Goal: Transaction & Acquisition: Book appointment/travel/reservation

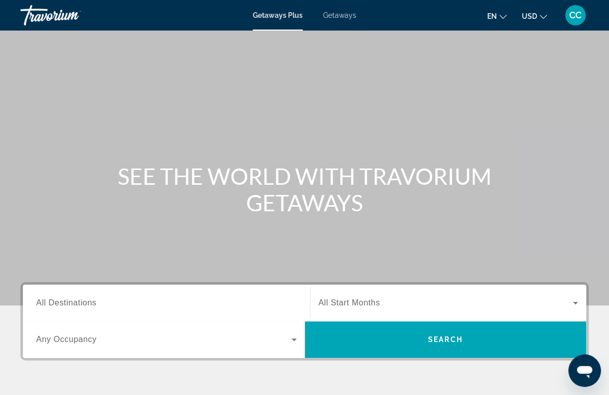
click at [294, 15] on span "Getaways Plus" at bounding box center [278, 15] width 50 height 8
click at [269, 19] on span "Getaways Plus" at bounding box center [278, 15] width 50 height 8
click at [264, 15] on span "Getaways Plus" at bounding box center [278, 15] width 50 height 8
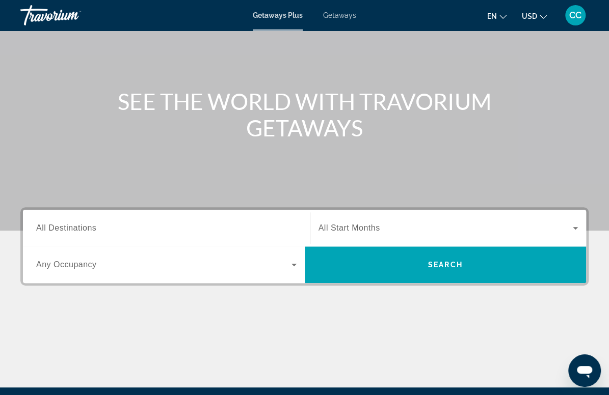
scroll to position [75, 0]
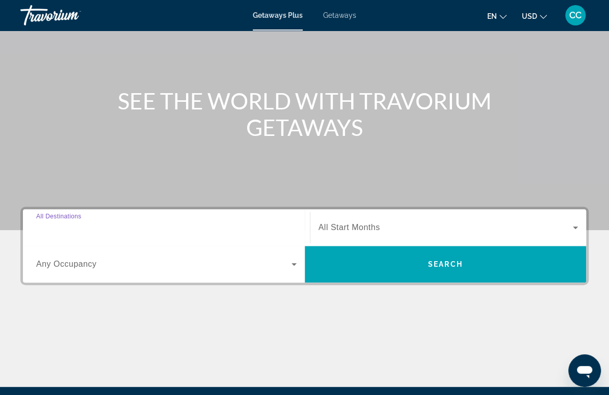
click at [106, 225] on input "Destination All Destinations" at bounding box center [166, 228] width 260 height 12
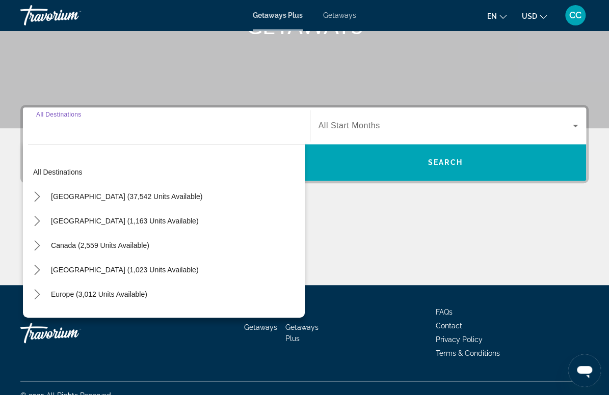
scroll to position [192, 0]
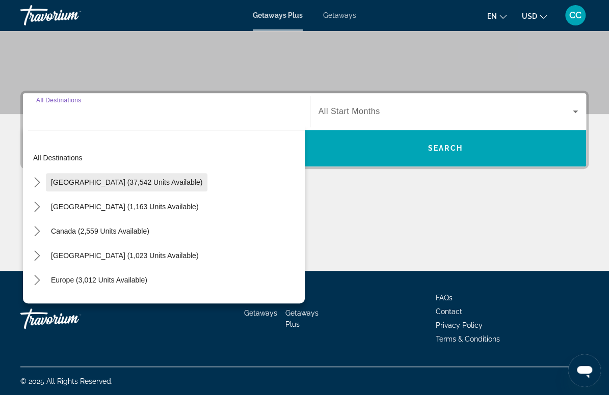
click at [111, 184] on span "[GEOGRAPHIC_DATA] (37,542 units available)" at bounding box center [126, 182] width 151 height 8
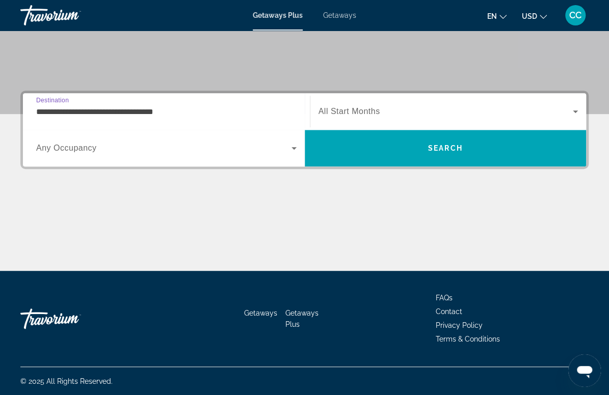
click at [112, 110] on input "**********" at bounding box center [166, 112] width 260 height 12
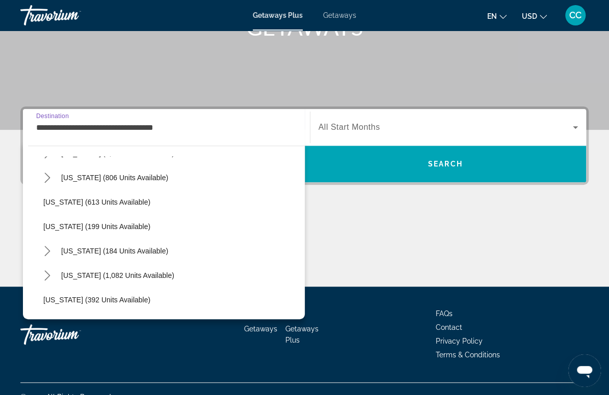
scroll to position [559, 0]
click at [102, 248] on span "[US_STATE] (184 units available)" at bounding box center [114, 250] width 107 height 8
type input "**********"
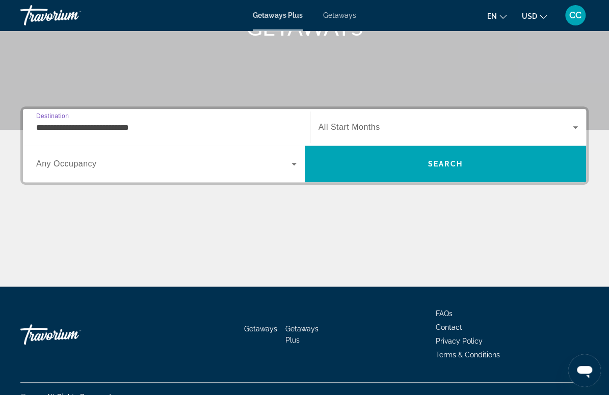
scroll to position [192, 0]
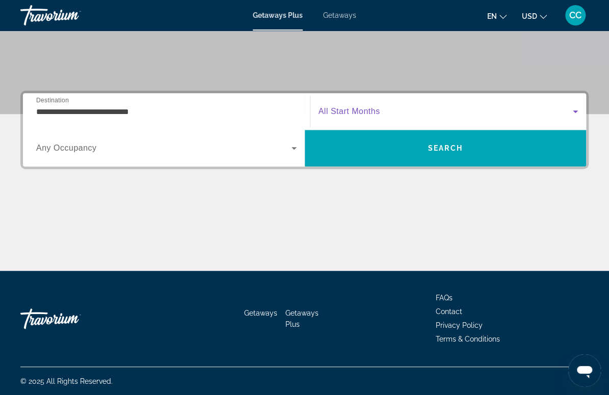
click at [389, 107] on span "Search widget" at bounding box center [445, 111] width 255 height 12
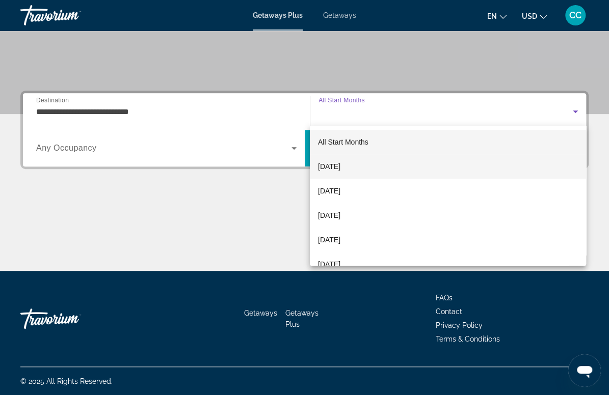
click at [361, 166] on mat-option "[DATE]" at bounding box center [448, 166] width 276 height 24
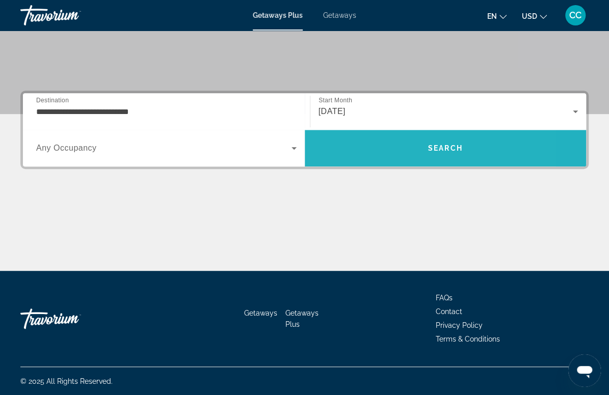
click at [377, 145] on span "Search" at bounding box center [446, 148] width 282 height 24
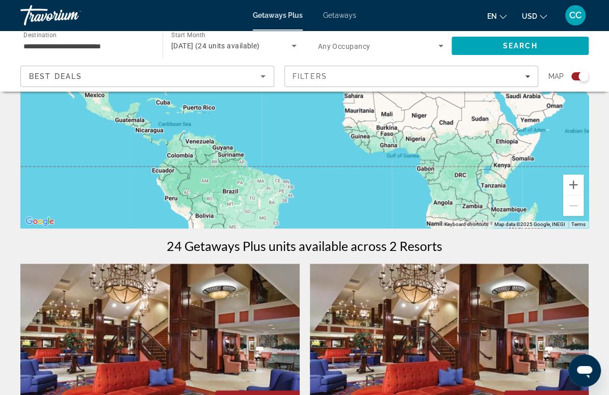
scroll to position [177, 0]
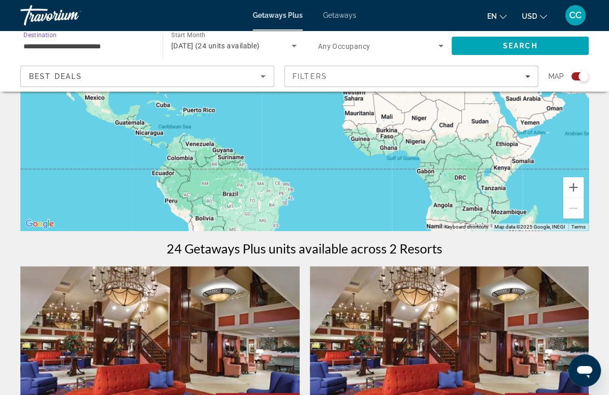
click at [111, 43] on input "**********" at bounding box center [86, 46] width 126 height 12
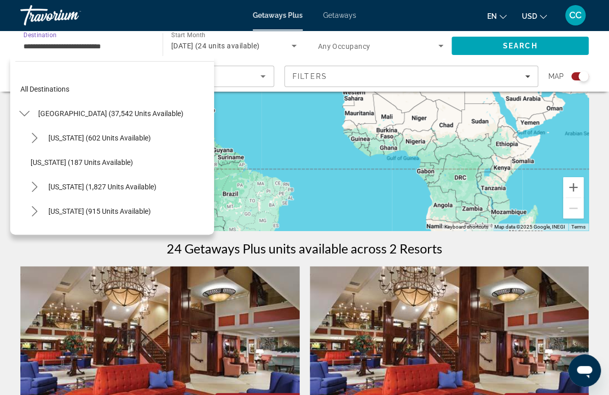
scroll to position [574, 0]
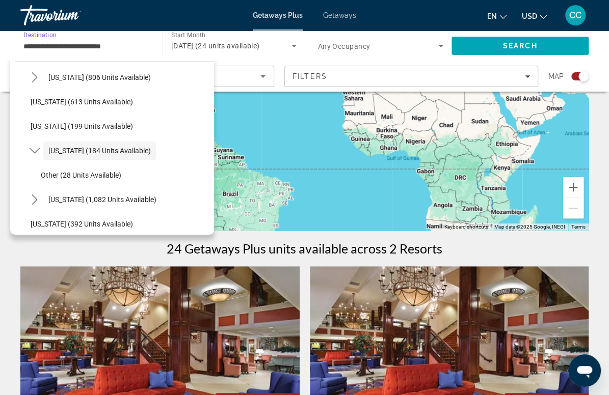
drag, startPoint x: 111, startPoint y: 43, endPoint x: 83, endPoint y: 99, distance: 62.6
click at [83, 99] on span "[US_STATE] (613 units available)" at bounding box center [82, 102] width 102 height 8
type input "**********"
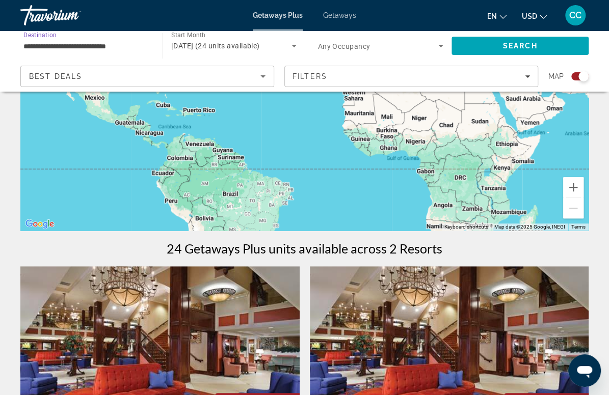
click at [103, 50] on input "**********" at bounding box center [86, 46] width 126 height 12
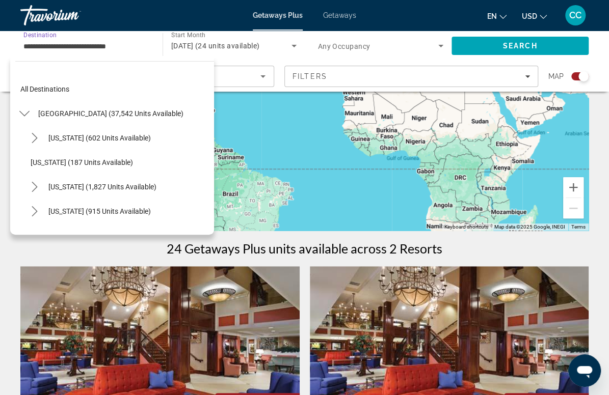
scroll to position [525, 0]
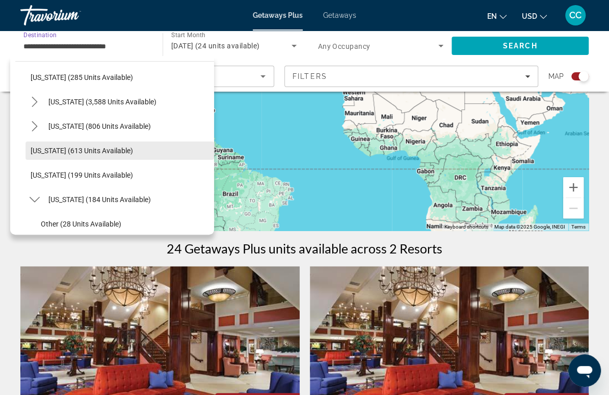
click at [98, 153] on span "[US_STATE] (613 units available)" at bounding box center [82, 151] width 102 height 8
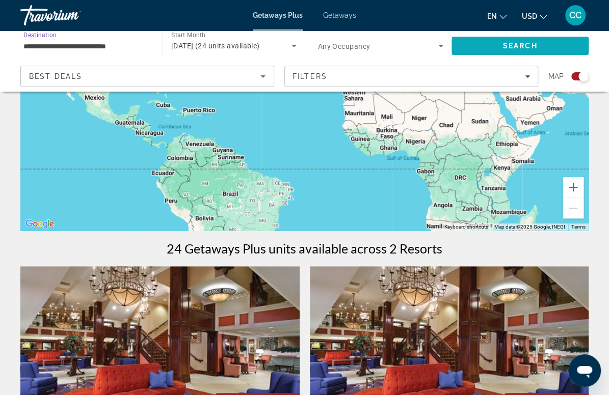
click at [503, 46] on span "Search" at bounding box center [520, 46] width 35 height 8
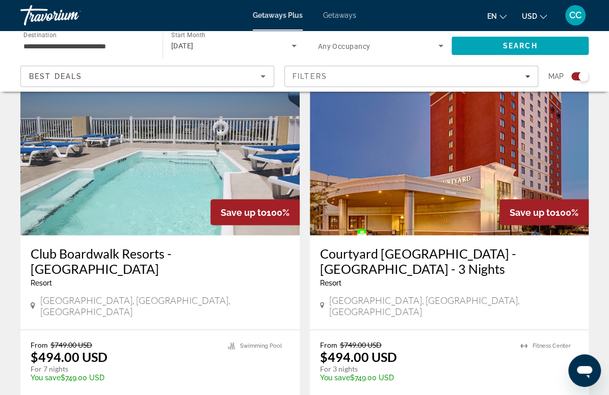
scroll to position [727, 0]
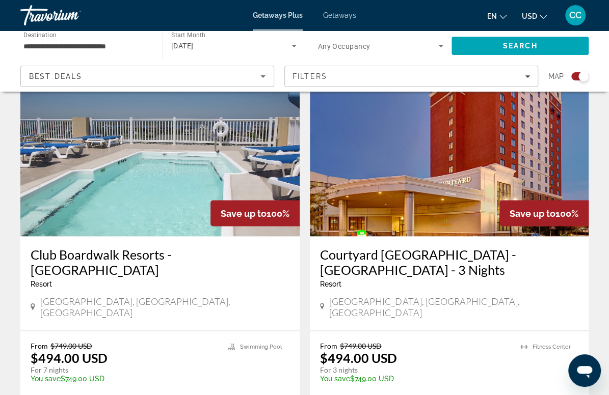
click at [344, 17] on span "Getaways" at bounding box center [339, 15] width 33 height 8
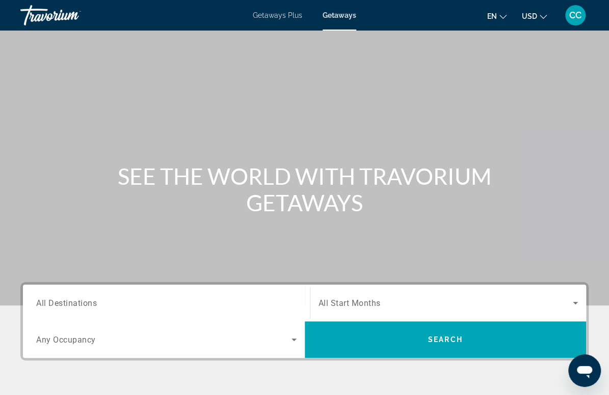
click at [124, 304] on input "Destination All Destinations" at bounding box center [166, 303] width 260 height 12
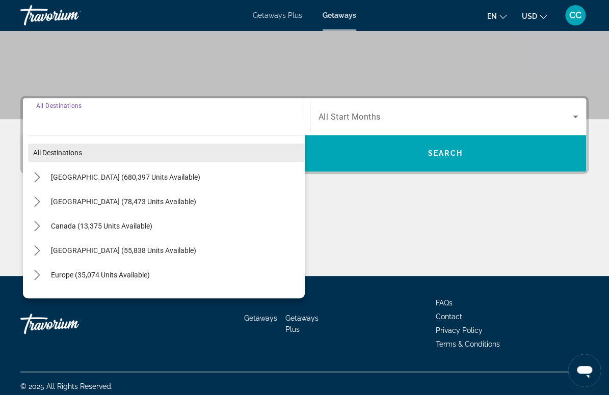
scroll to position [192, 0]
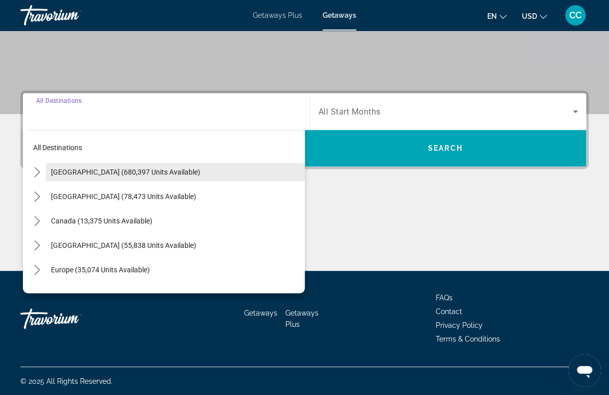
click at [94, 178] on span "Select destination: United States (680,397 units available)" at bounding box center [175, 172] width 259 height 24
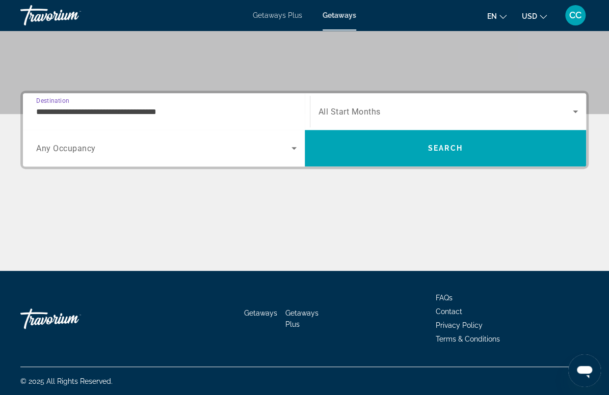
click at [71, 110] on input "**********" at bounding box center [166, 112] width 260 height 12
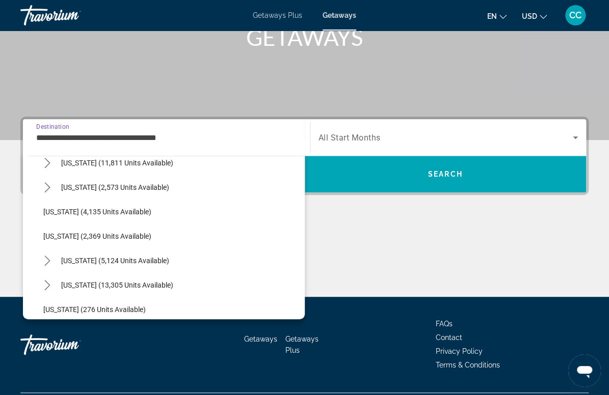
scroll to position [600, 0]
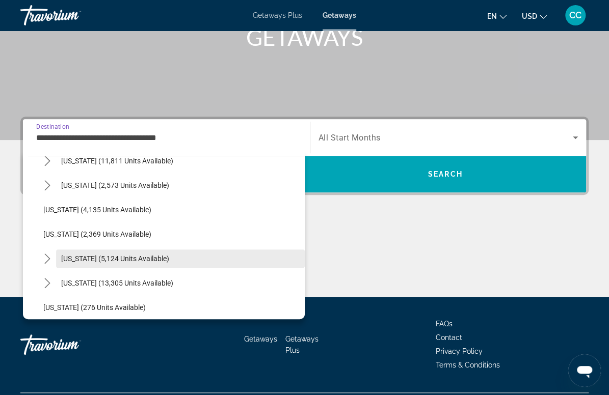
click at [88, 255] on span "[US_STATE] (5,124 units available)" at bounding box center [115, 259] width 108 height 8
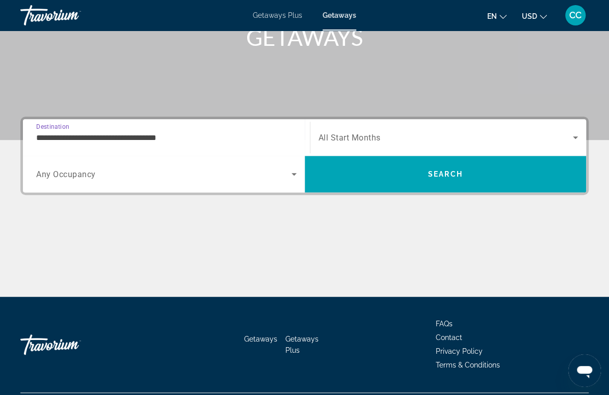
type input "**********"
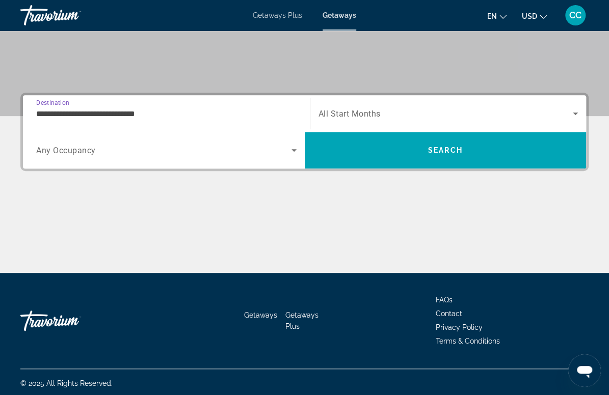
scroll to position [192, 0]
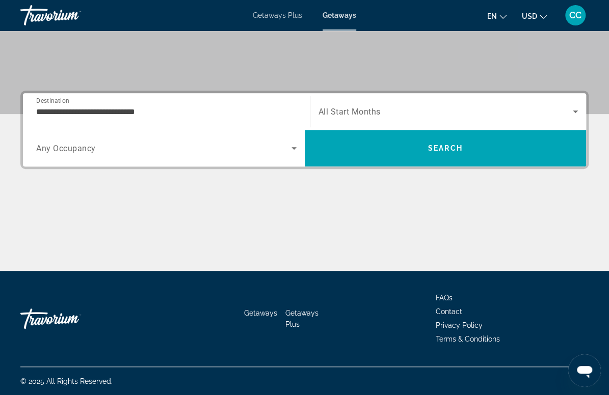
click at [354, 112] on span "All Start Months" at bounding box center [349, 112] width 62 height 10
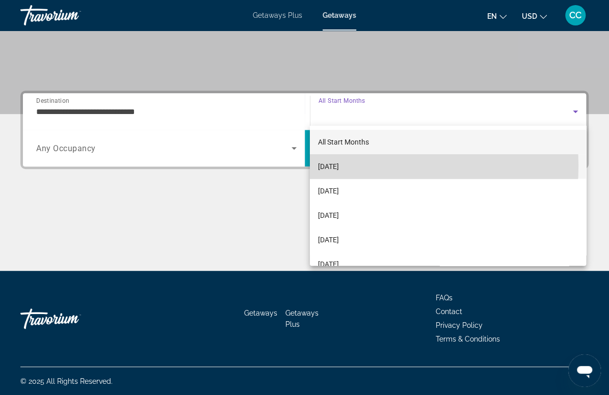
click at [339, 166] on span "[DATE]" at bounding box center [328, 166] width 21 height 12
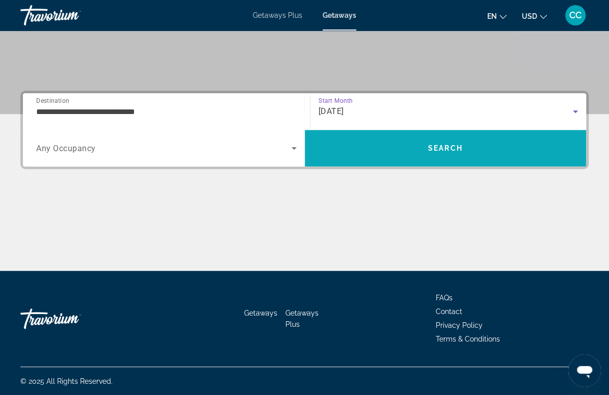
click at [348, 148] on span "Search" at bounding box center [446, 148] width 282 height 24
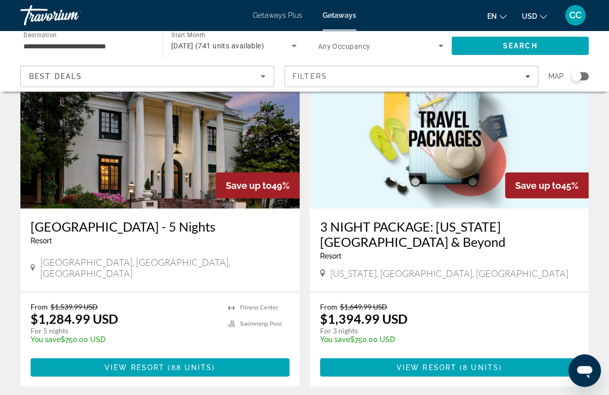
scroll to position [1185, 0]
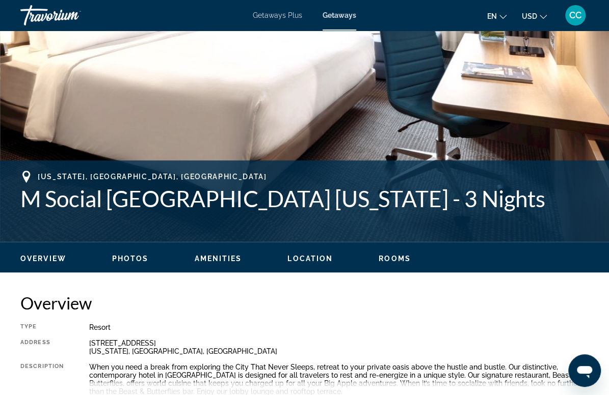
scroll to position [272, 0]
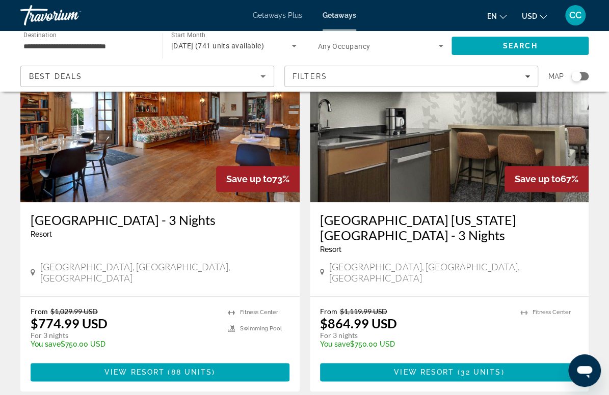
scroll to position [447, 0]
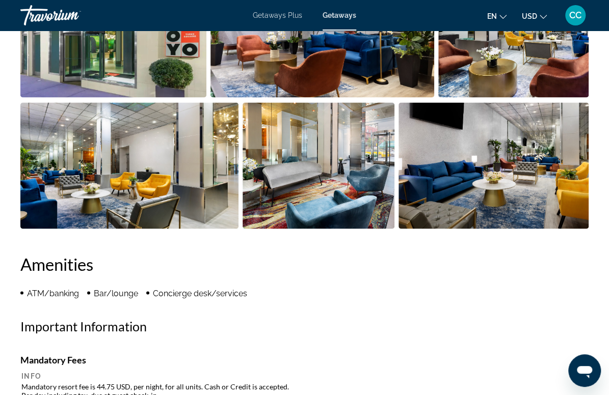
scroll to position [761, 0]
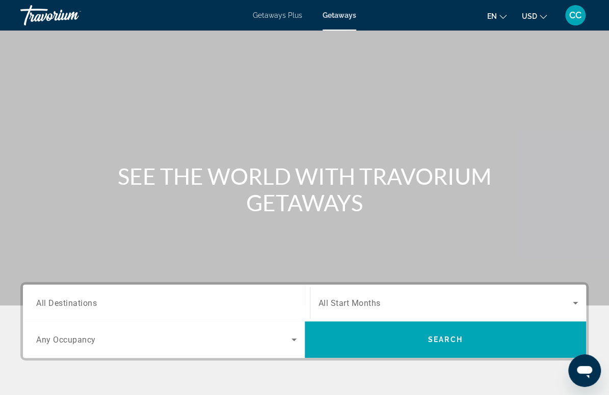
drag, startPoint x: 279, startPoint y: 16, endPoint x: 275, endPoint y: 19, distance: 5.8
click at [279, 16] on span "Getaways Plus" at bounding box center [277, 15] width 49 height 8
click at [94, 304] on span "All Destinations" at bounding box center [66, 303] width 61 height 10
click at [94, 304] on input "Destination All Destinations" at bounding box center [166, 303] width 260 height 12
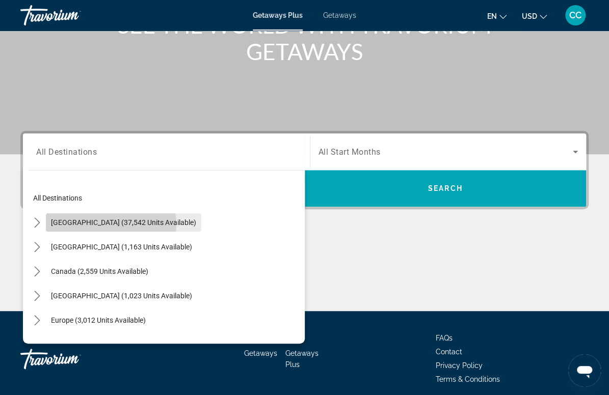
click at [97, 225] on span "[GEOGRAPHIC_DATA] (37,542 units available)" at bounding box center [123, 223] width 145 height 8
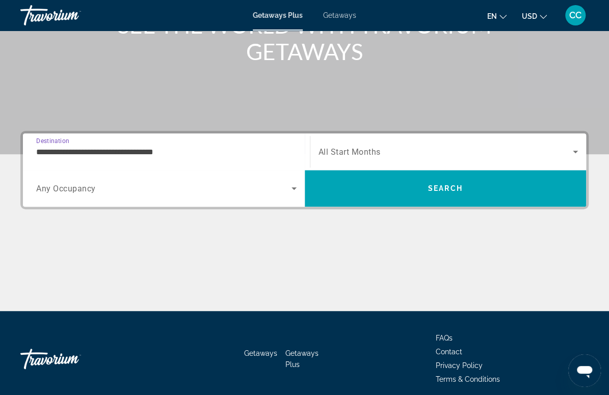
scroll to position [192, 0]
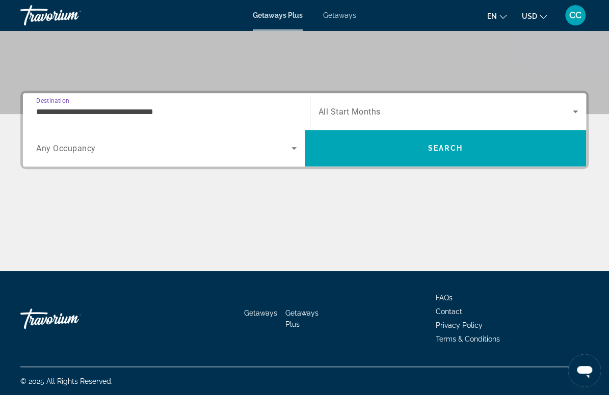
click at [115, 110] on input "**********" at bounding box center [166, 112] width 260 height 12
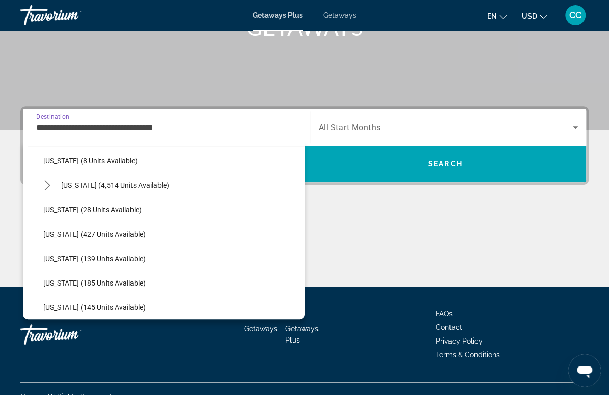
scroll to position [164, 0]
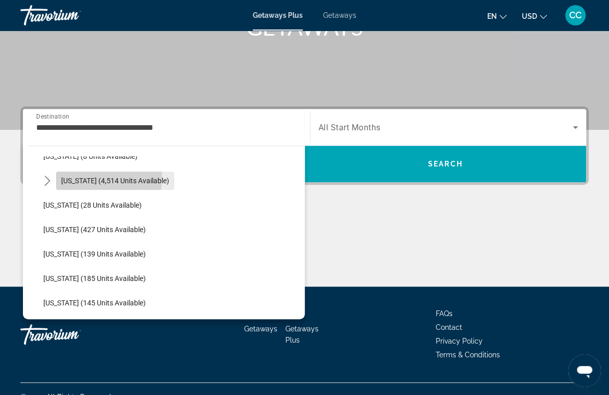
click at [97, 177] on span "[US_STATE] (4,514 units available)" at bounding box center [115, 181] width 108 height 8
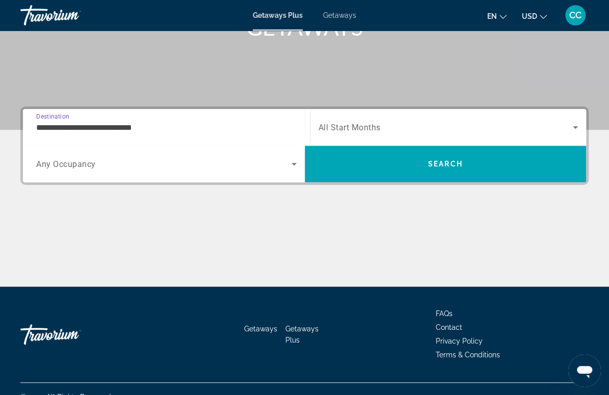
scroll to position [192, 0]
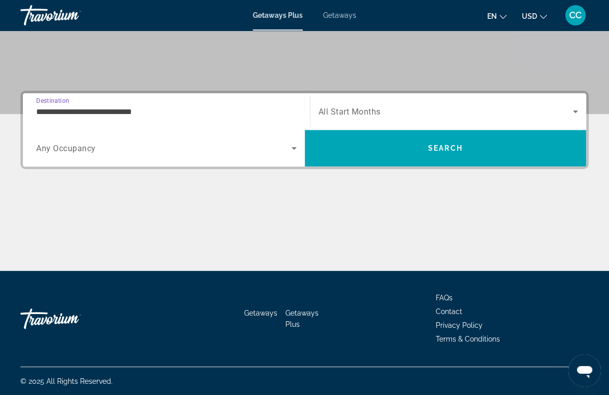
click at [96, 113] on input "**********" at bounding box center [166, 112] width 260 height 12
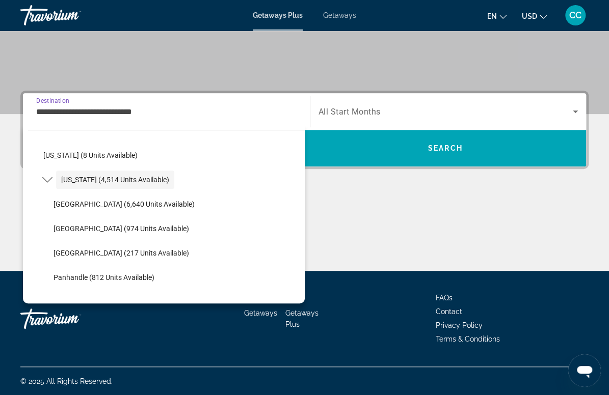
scroll to position [150, 0]
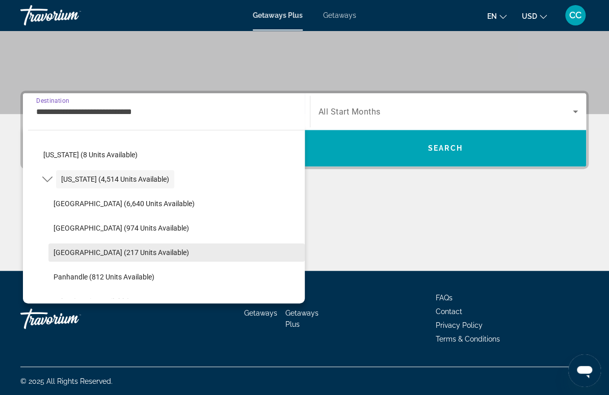
click at [89, 246] on span "Select destination: West Coast (217 units available)" at bounding box center [176, 252] width 256 height 24
type input "**********"
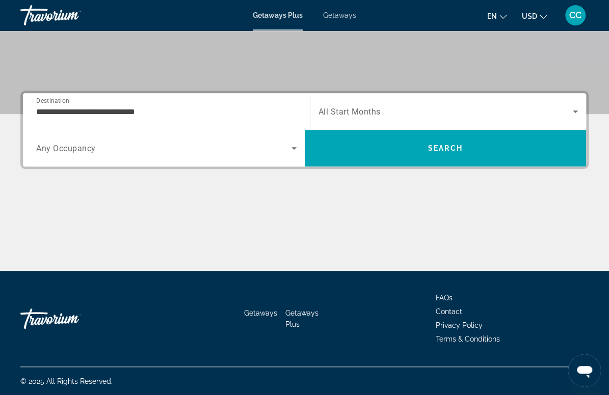
click at [352, 107] on span "All Start Months" at bounding box center [349, 112] width 62 height 10
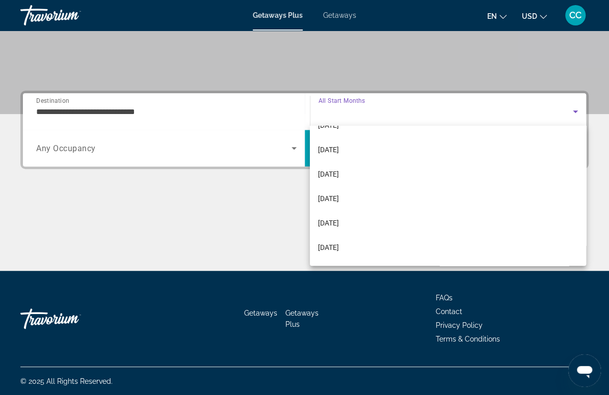
scroll to position [140, 0]
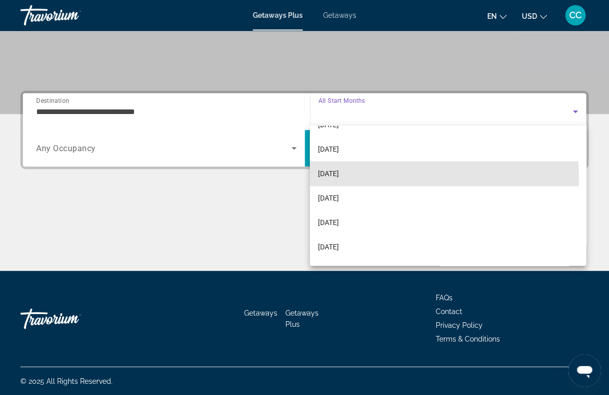
click at [354, 180] on mat-option "[DATE]" at bounding box center [448, 173] width 276 height 24
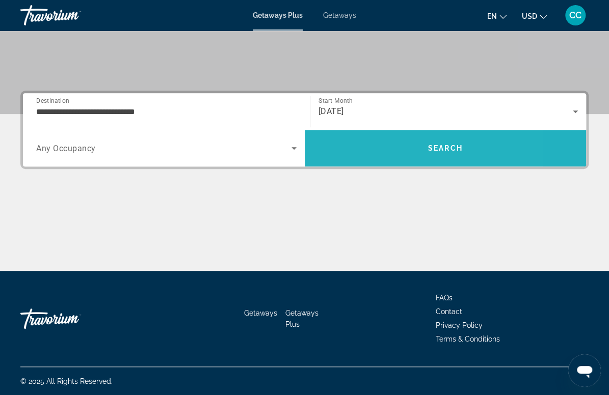
click at [370, 148] on span "Search" at bounding box center [446, 148] width 282 height 24
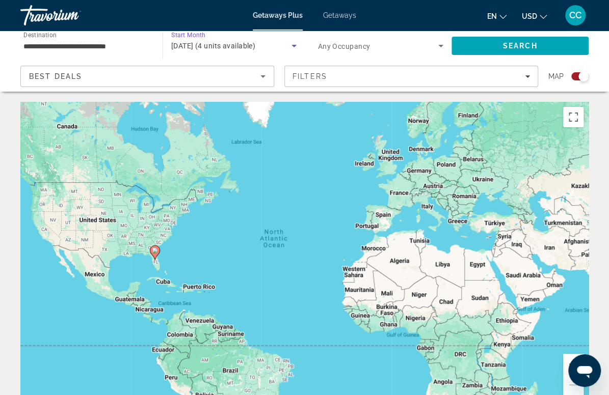
click at [292, 46] on icon "Search widget" at bounding box center [293, 46] width 5 height 3
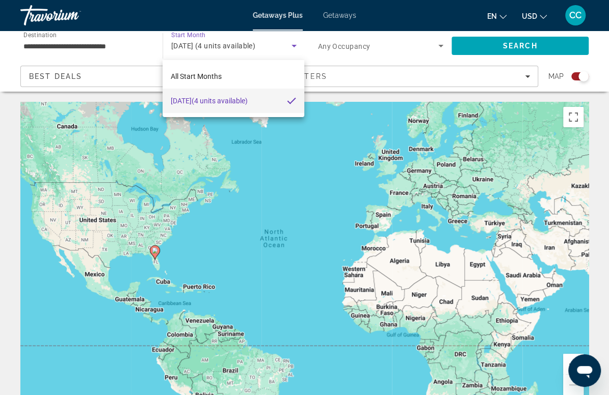
click at [215, 148] on div at bounding box center [304, 197] width 609 height 395
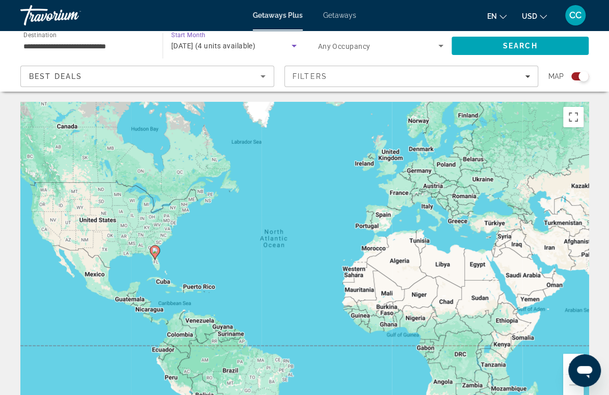
click at [201, 45] on span "[DATE] (4 units available)" at bounding box center [213, 46] width 84 height 8
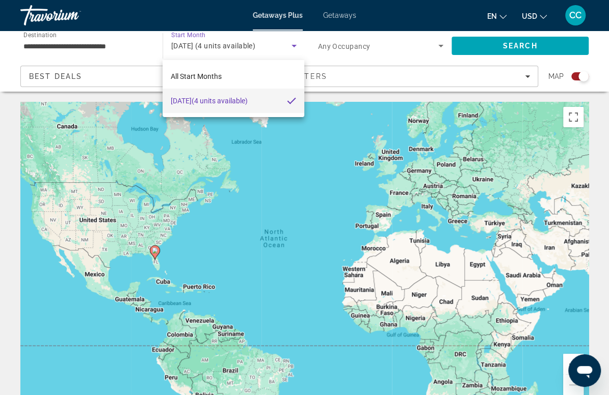
click at [201, 45] on div at bounding box center [304, 197] width 609 height 395
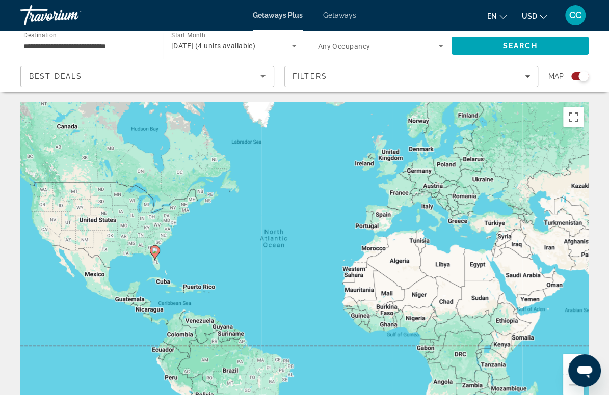
click at [201, 45] on span "[DATE] (4 units available)" at bounding box center [213, 46] width 84 height 8
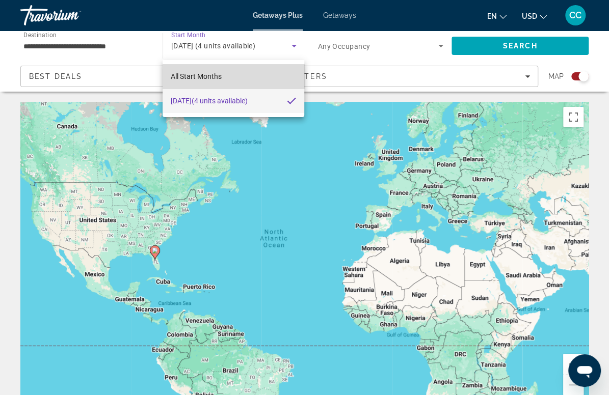
click at [194, 76] on span "All Start Months" at bounding box center [196, 76] width 51 height 8
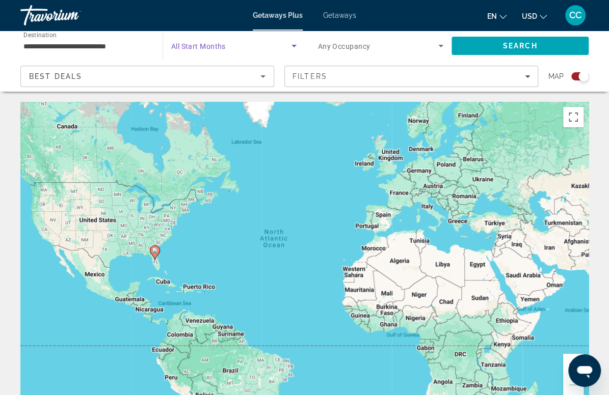
click at [212, 49] on span "All Start Months" at bounding box center [198, 46] width 55 height 8
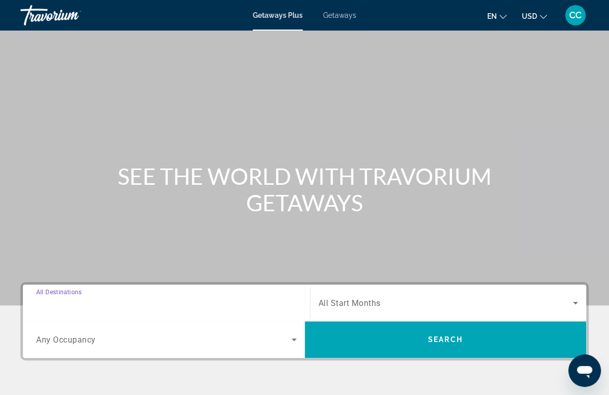
click at [127, 303] on input "Destination All Destinations" at bounding box center [166, 303] width 260 height 12
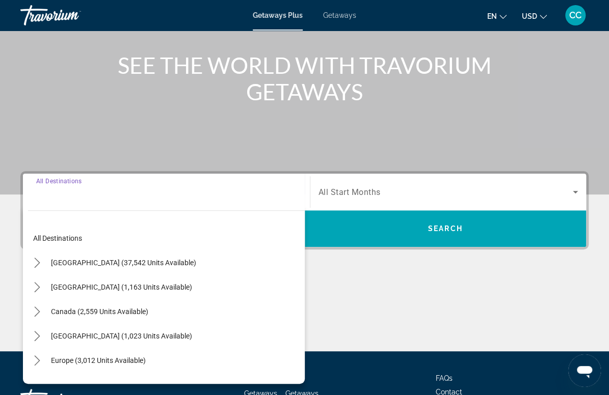
scroll to position [192, 0]
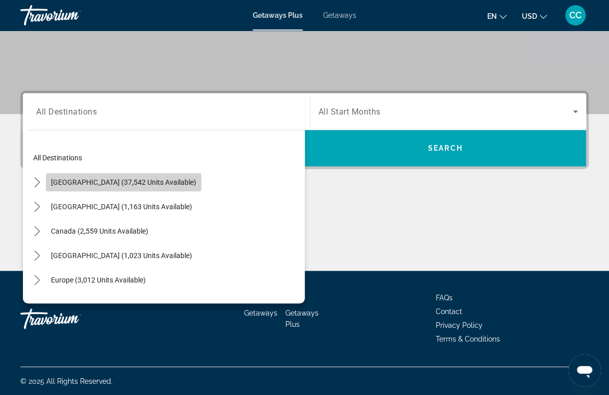
click at [127, 178] on span "[GEOGRAPHIC_DATA] (37,542 units available)" at bounding box center [123, 182] width 145 height 8
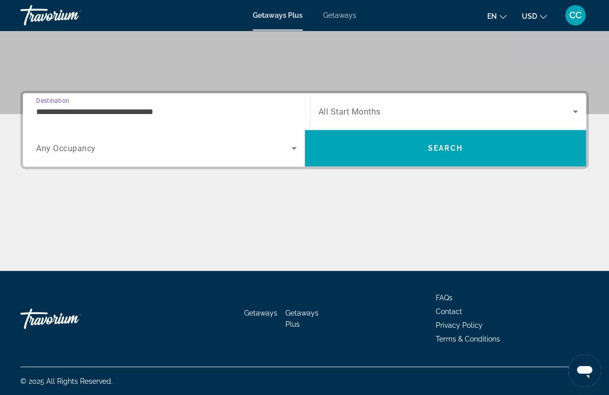
click at [115, 112] on input "**********" at bounding box center [166, 112] width 260 height 12
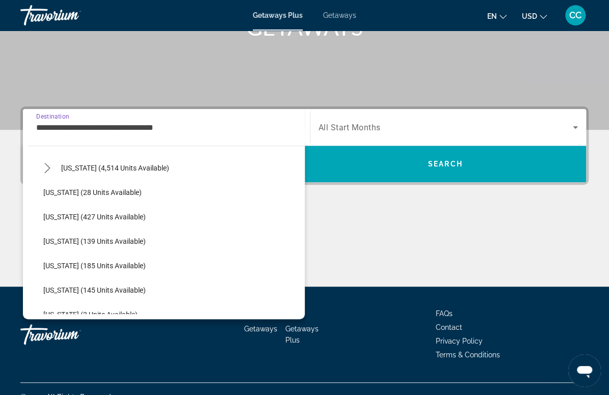
scroll to position [170, 0]
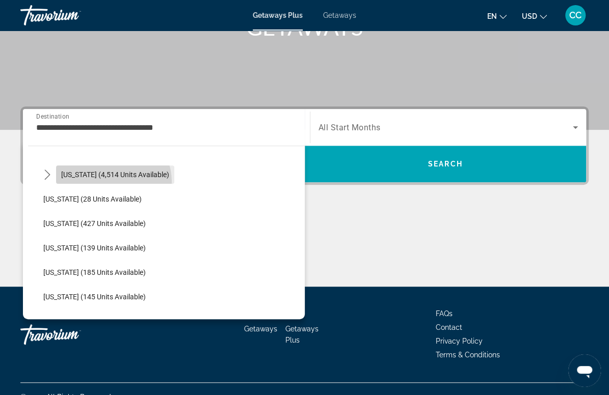
click at [113, 181] on span "Select destination: Florida (4,514 units available)" at bounding box center [115, 174] width 118 height 24
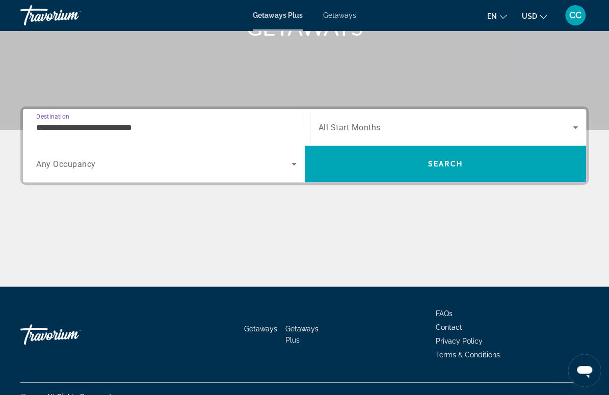
scroll to position [192, 0]
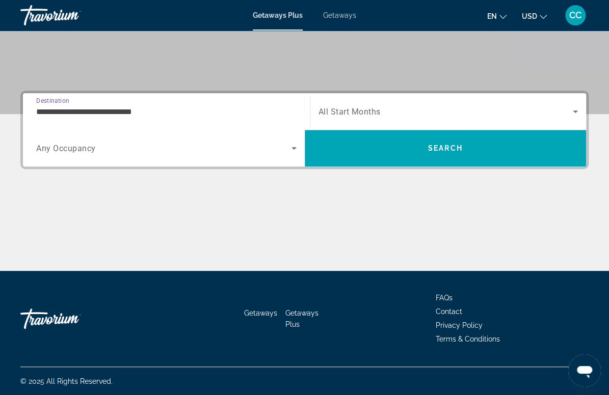
click at [108, 112] on input "**********" at bounding box center [166, 112] width 260 height 12
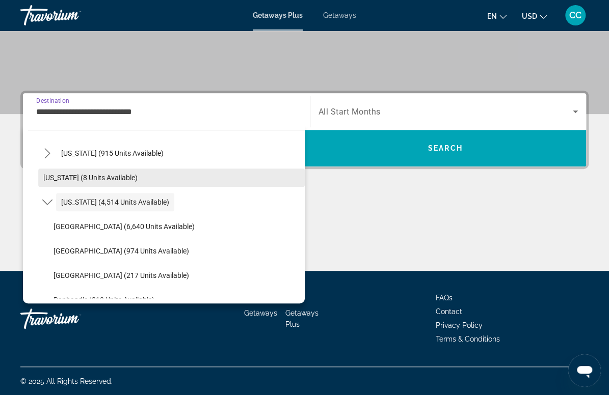
scroll to position [134, 0]
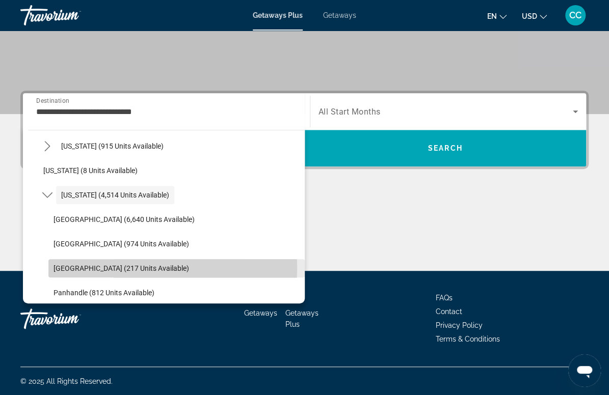
click at [75, 268] on span "[GEOGRAPHIC_DATA] (217 units available)" at bounding box center [120, 268] width 135 height 8
type input "**********"
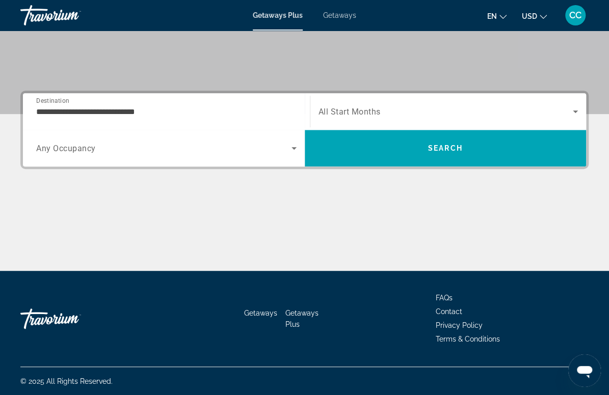
click at [350, 115] on span "All Start Months" at bounding box center [349, 112] width 62 height 10
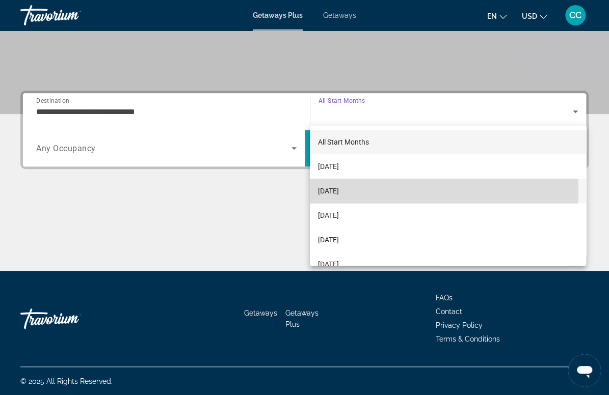
click at [339, 192] on span "[DATE]" at bounding box center [328, 191] width 21 height 12
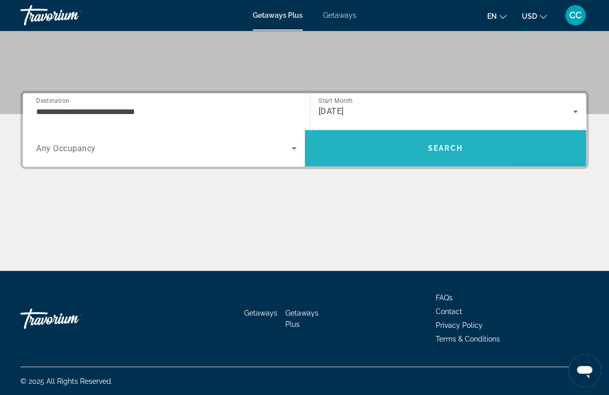
click at [357, 158] on span "Search" at bounding box center [446, 148] width 282 height 24
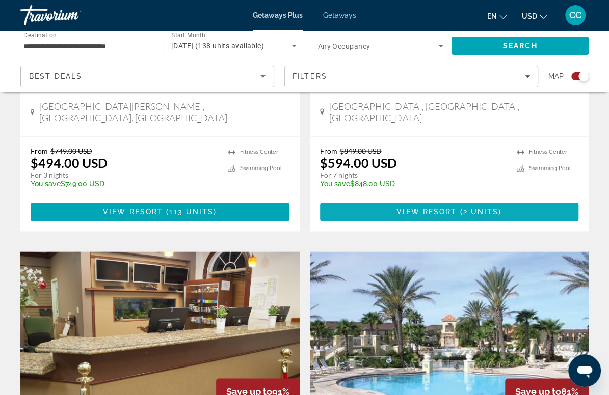
scroll to position [563, 0]
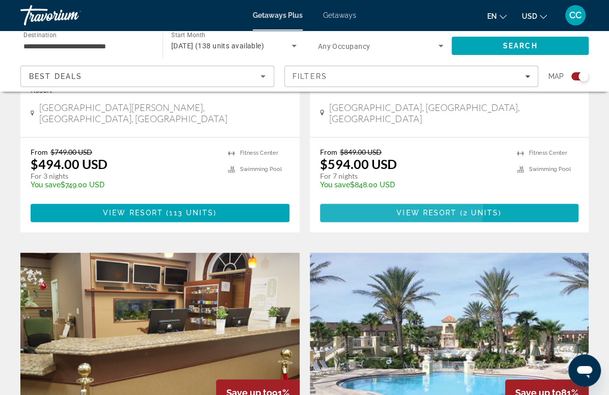
click at [320, 211] on span "Main content" at bounding box center [449, 213] width 259 height 24
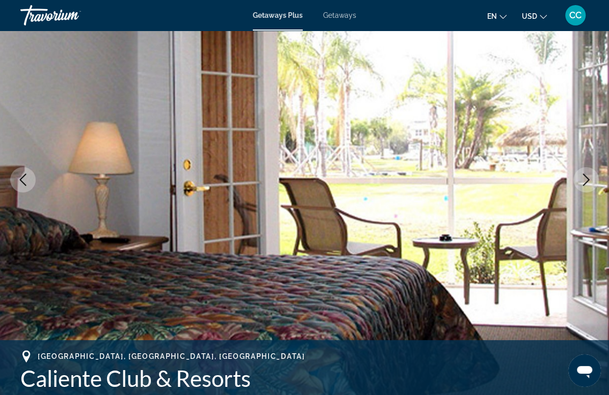
scroll to position [91, 0]
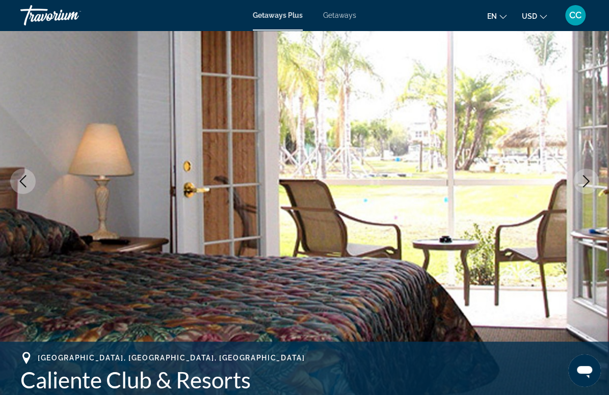
click at [587, 181] on icon "Next image" at bounding box center [586, 181] width 7 height 12
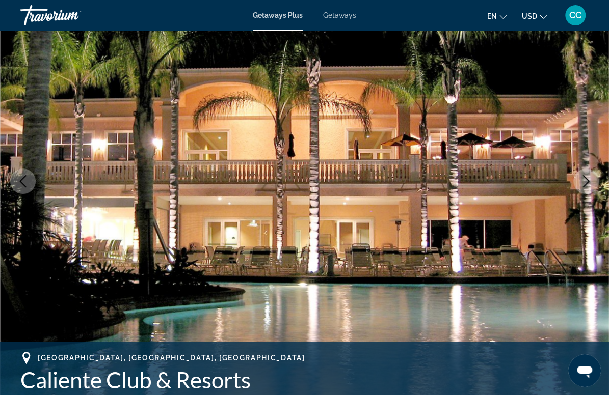
click at [587, 181] on icon "Next image" at bounding box center [586, 181] width 7 height 12
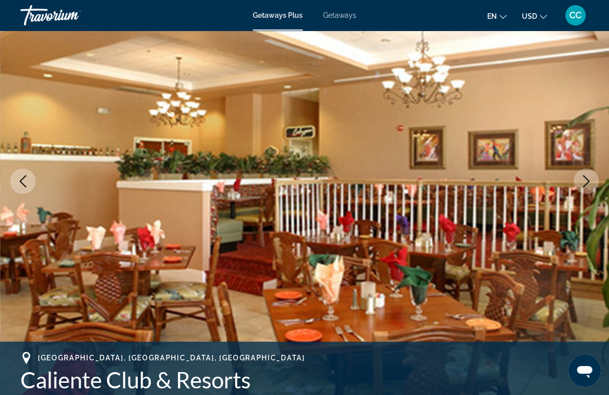
click at [587, 181] on icon "Next image" at bounding box center [586, 181] width 7 height 12
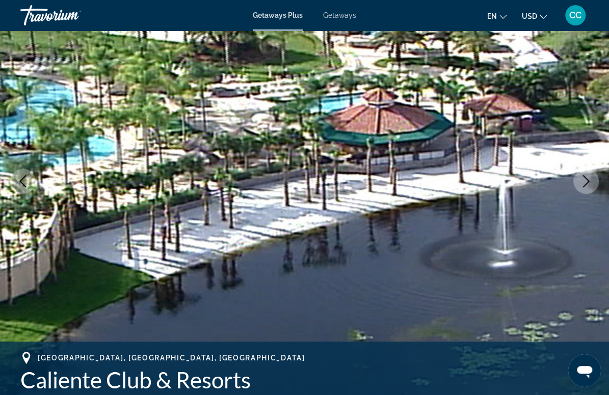
click at [587, 181] on icon "Next image" at bounding box center [586, 181] width 7 height 12
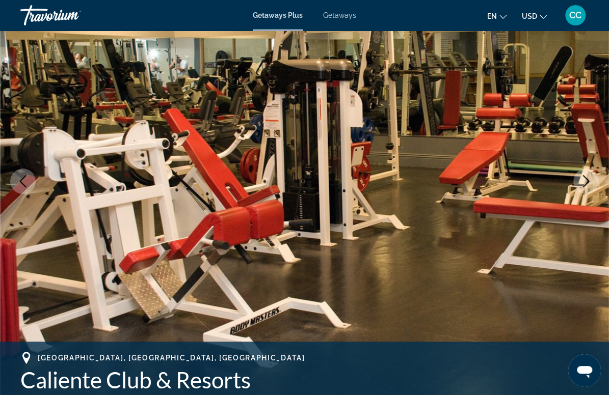
click at [587, 181] on icon "Next image" at bounding box center [586, 181] width 7 height 12
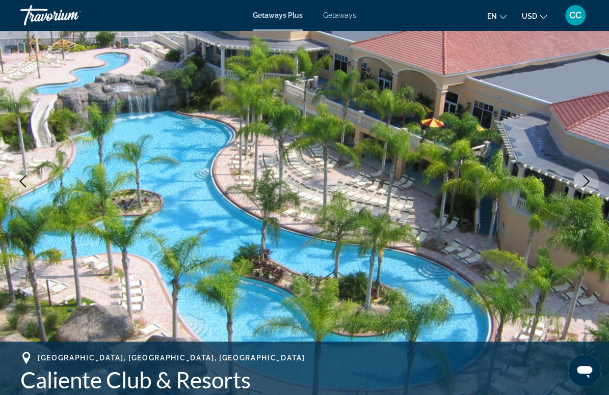
click at [587, 181] on icon "Next image" at bounding box center [586, 181] width 7 height 12
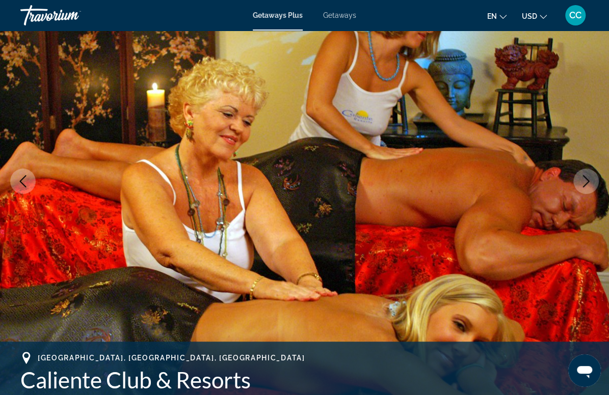
click at [587, 181] on icon "Next image" at bounding box center [586, 181] width 7 height 12
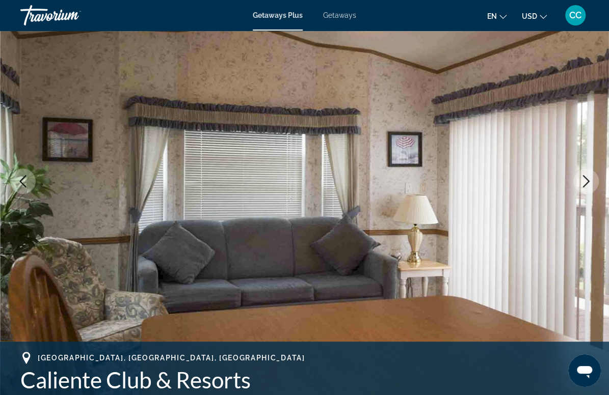
click at [587, 181] on icon "Next image" at bounding box center [586, 181] width 7 height 12
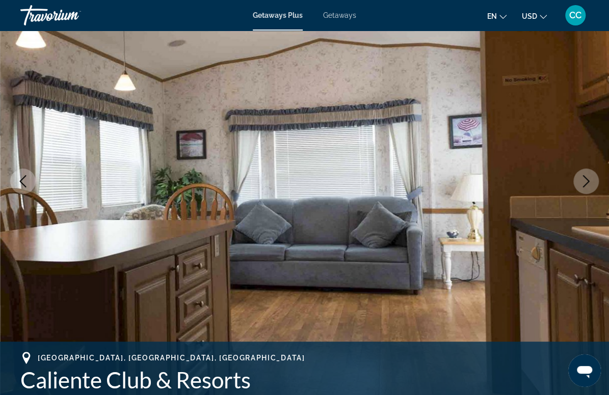
click at [587, 181] on icon "Next image" at bounding box center [586, 181] width 7 height 12
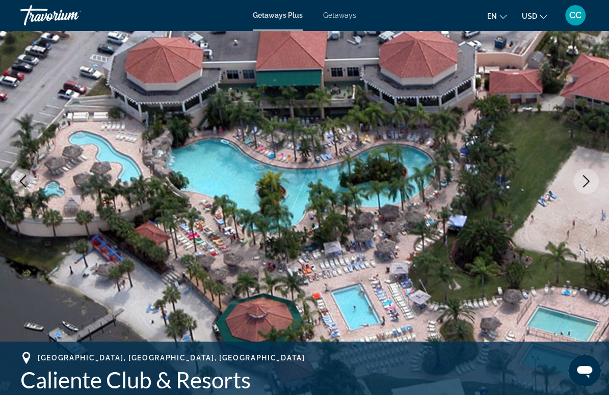
click at [587, 181] on icon "Next image" at bounding box center [586, 181] width 7 height 12
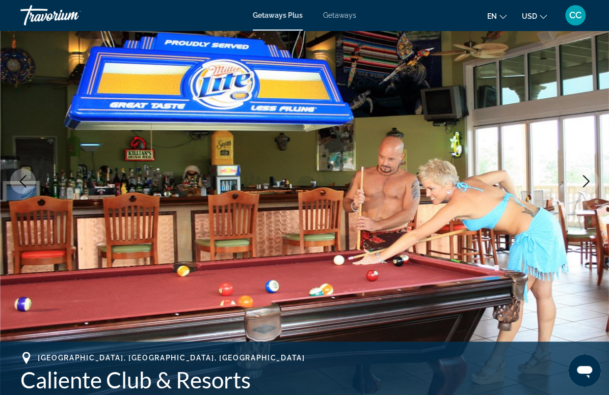
click at [587, 181] on icon "Next image" at bounding box center [586, 181] width 7 height 12
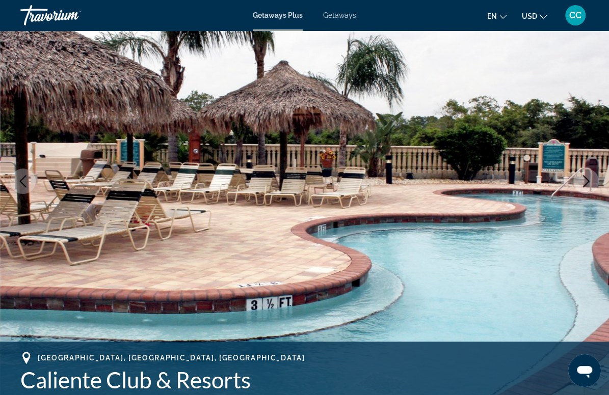
click at [587, 181] on icon "Next image" at bounding box center [586, 181] width 7 height 12
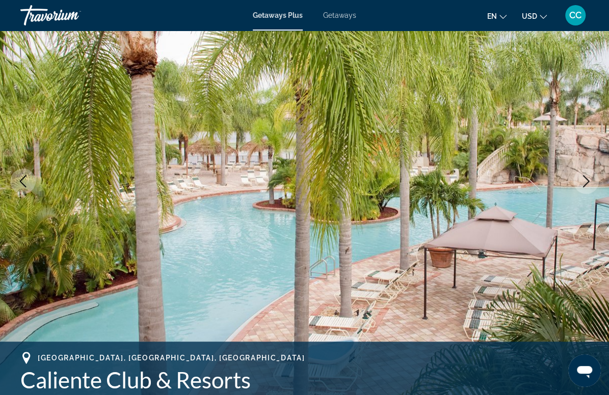
click at [583, 176] on icon "Next image" at bounding box center [586, 181] width 7 height 12
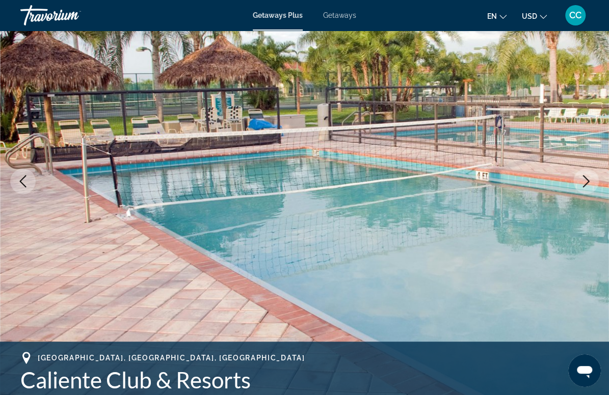
click at [583, 176] on icon "Next image" at bounding box center [586, 181] width 7 height 12
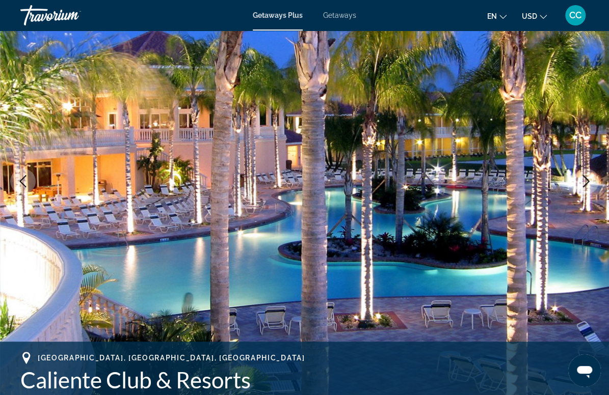
click at [583, 176] on icon "Next image" at bounding box center [586, 181] width 7 height 12
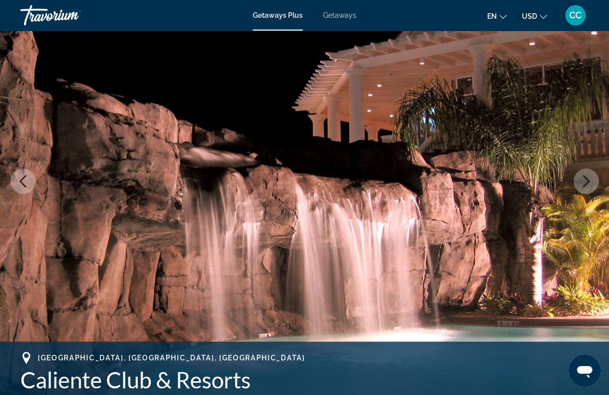
click at [583, 176] on icon "Next image" at bounding box center [586, 181] width 7 height 12
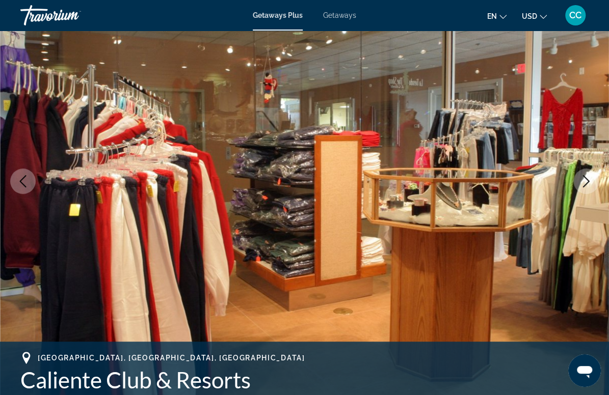
click at [583, 176] on icon "Next image" at bounding box center [586, 181] width 7 height 12
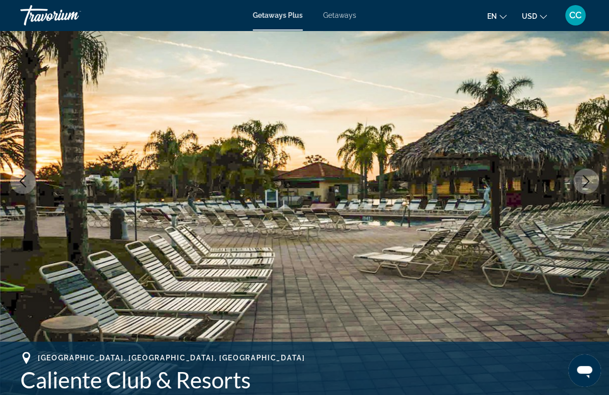
click at [583, 176] on icon "Next image" at bounding box center [586, 181] width 7 height 12
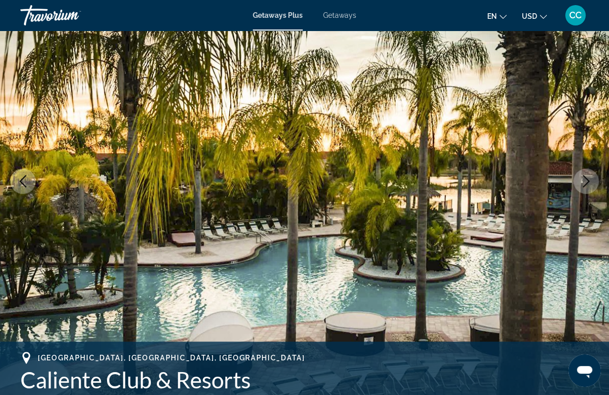
click at [583, 176] on icon "Next image" at bounding box center [586, 181] width 7 height 12
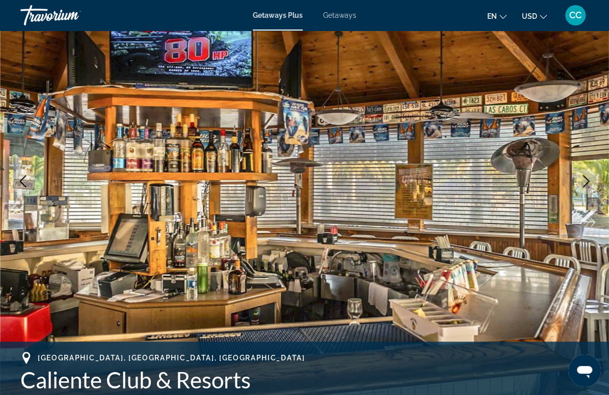
click at [583, 176] on icon "Next image" at bounding box center [586, 181] width 7 height 12
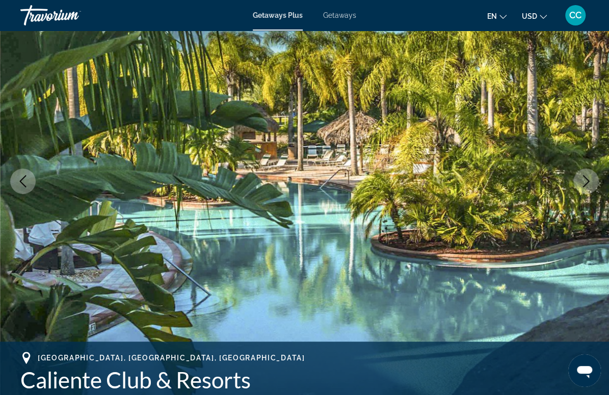
click at [583, 176] on icon "Next image" at bounding box center [586, 181] width 7 height 12
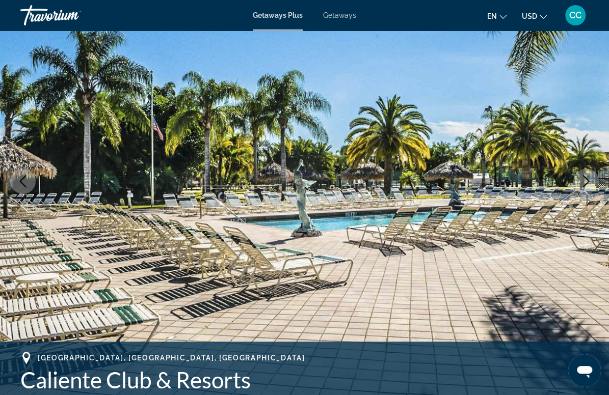
click at [583, 176] on icon "Next image" at bounding box center [586, 181] width 7 height 12
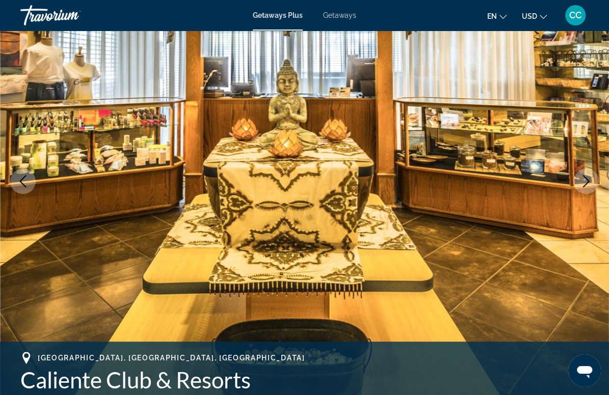
click at [583, 176] on icon "Next image" at bounding box center [586, 181] width 7 height 12
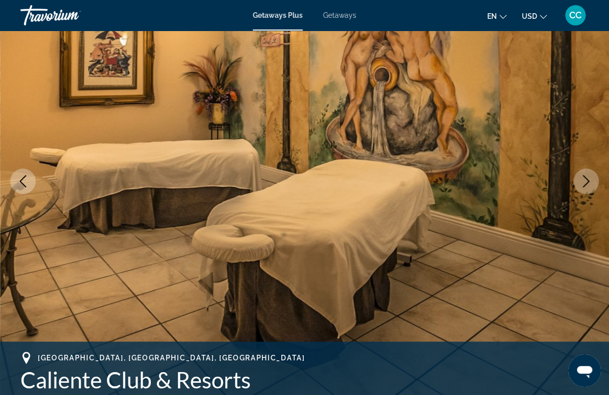
click at [583, 176] on icon "Next image" at bounding box center [586, 181] width 7 height 12
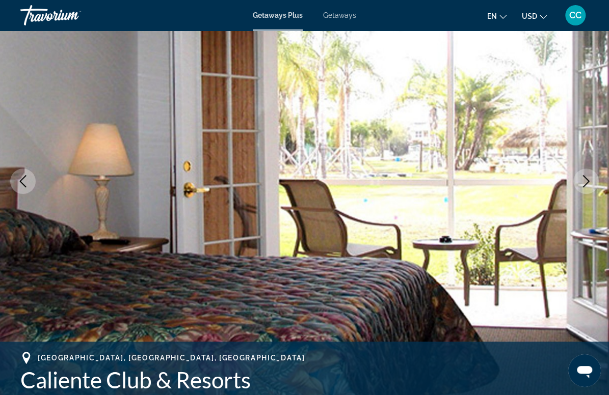
click at [583, 176] on icon "Next image" at bounding box center [586, 181] width 7 height 12
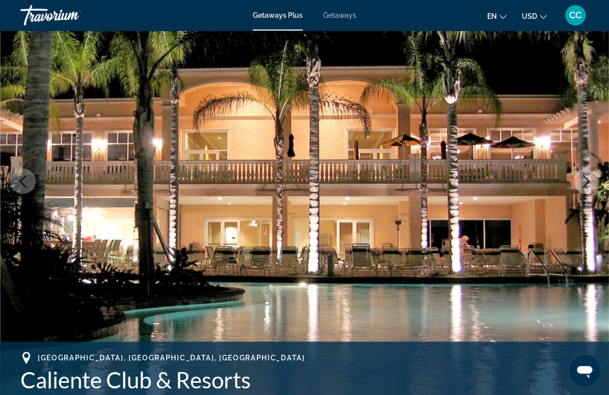
click at [583, 176] on icon "Next image" at bounding box center [586, 181] width 7 height 12
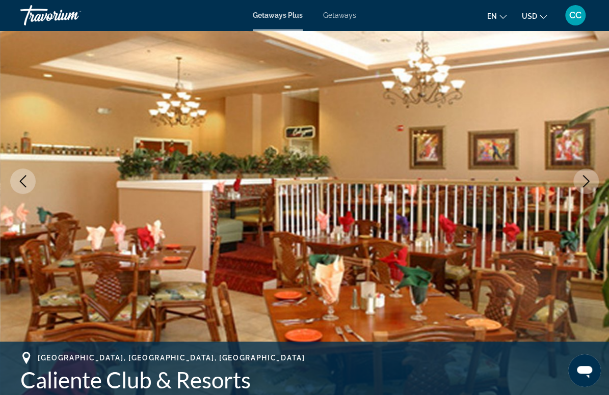
click at [583, 176] on icon "Next image" at bounding box center [586, 181] width 7 height 12
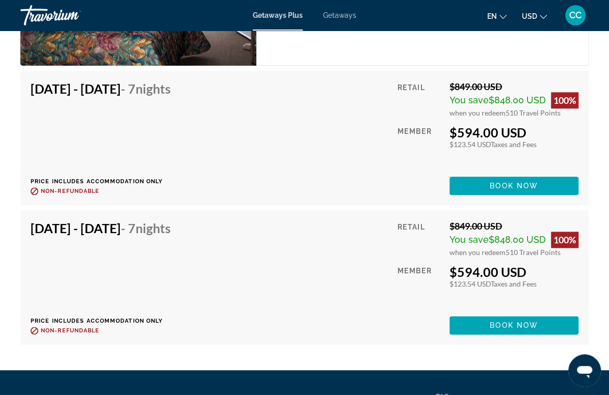
scroll to position [2280, 0]
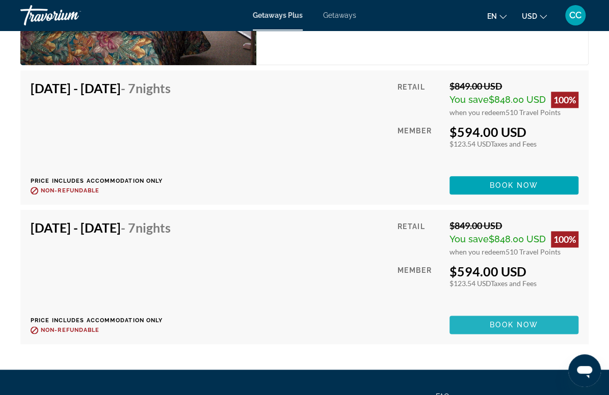
click at [499, 323] on span "Book now" at bounding box center [514, 325] width 48 height 8
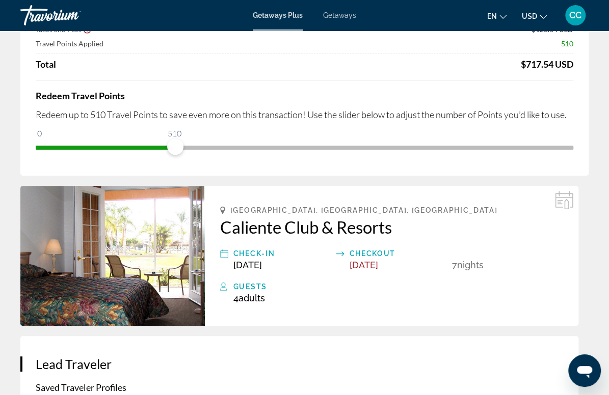
scroll to position [130, 0]
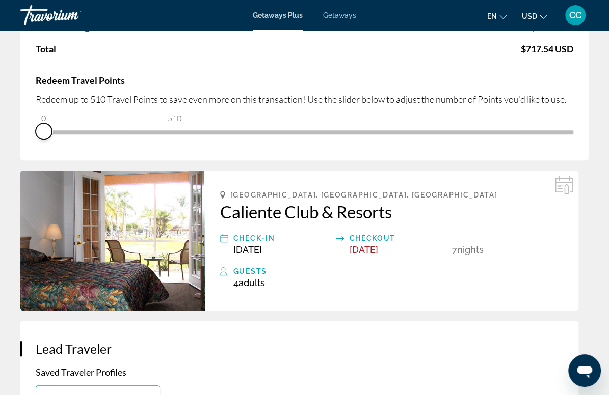
drag, startPoint x: 561, startPoint y: 287, endPoint x: 420, endPoint y: 290, distance: 141.1
click at [420, 160] on div "Price Summary Retail Price $849.00 USD Your Price $594.00 USD Taxes and Fees $1…" at bounding box center [304, 54] width 568 height 214
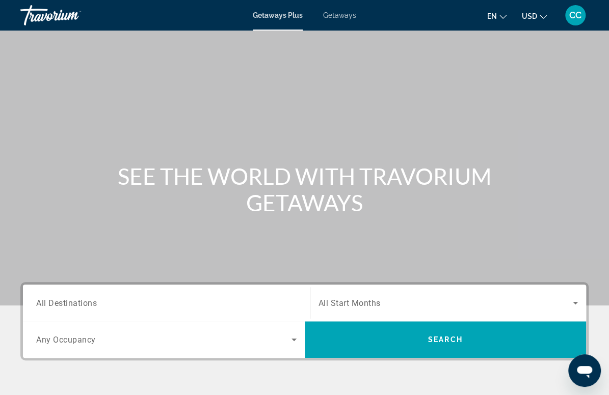
click at [58, 301] on span "All Destinations" at bounding box center [66, 303] width 61 height 10
click at [58, 301] on input "Destination All Destinations" at bounding box center [166, 303] width 260 height 12
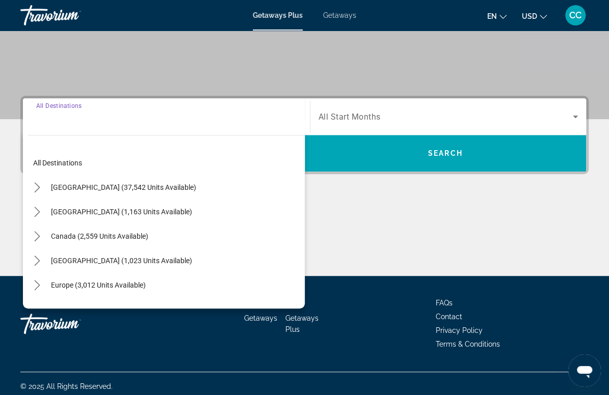
scroll to position [192, 0]
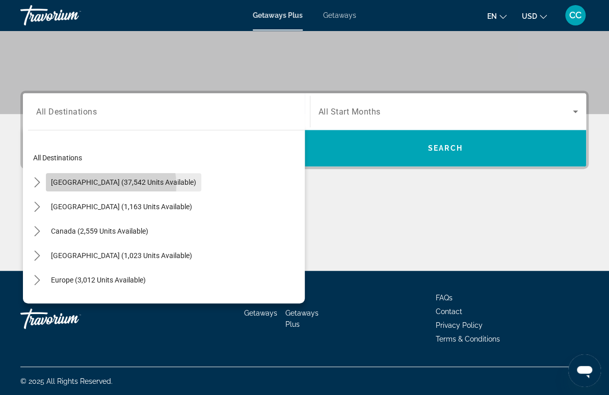
click at [94, 185] on span "[GEOGRAPHIC_DATA] (37,542 units available)" at bounding box center [123, 182] width 145 height 8
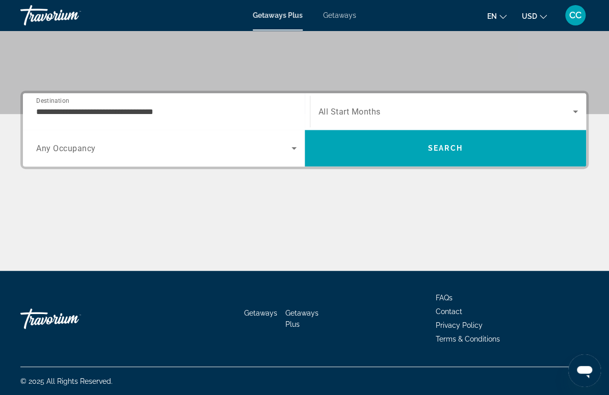
click at [349, 116] on span "All Start Months" at bounding box center [349, 112] width 62 height 10
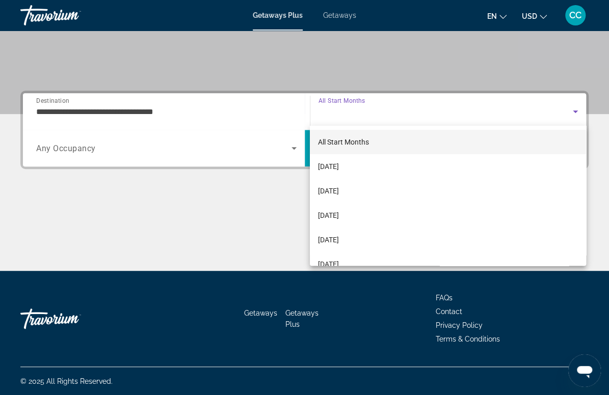
click at [117, 108] on div at bounding box center [304, 197] width 609 height 395
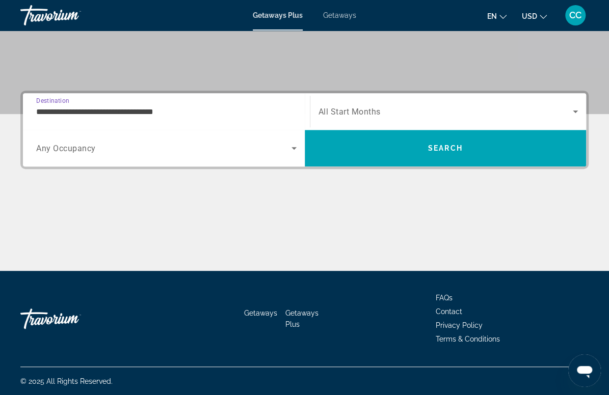
click at [113, 114] on input "**********" at bounding box center [166, 112] width 260 height 12
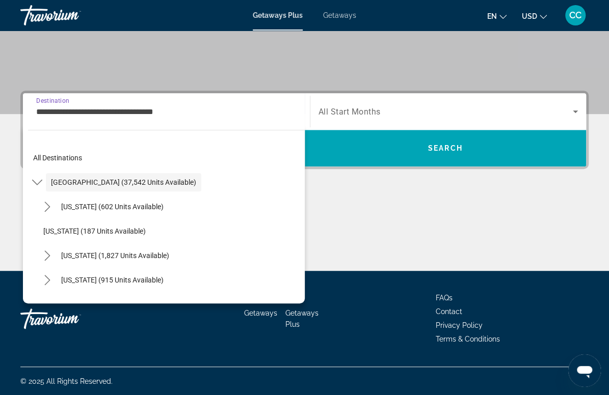
scroll to position [176, 0]
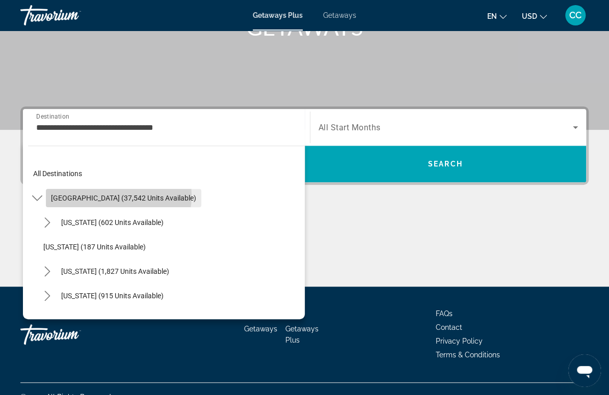
click at [118, 196] on span "[GEOGRAPHIC_DATA] (37,542 units available)" at bounding box center [123, 198] width 145 height 8
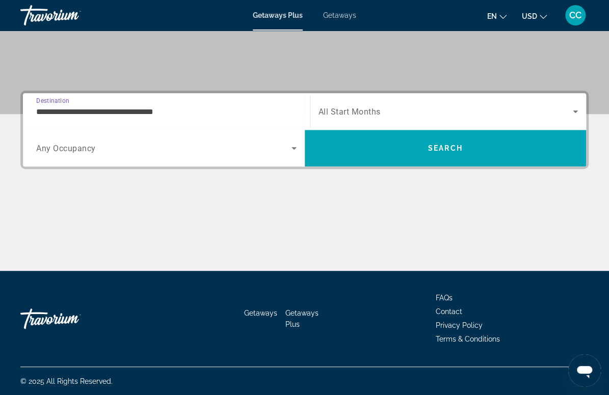
click at [114, 113] on input "**********" at bounding box center [166, 112] width 260 height 12
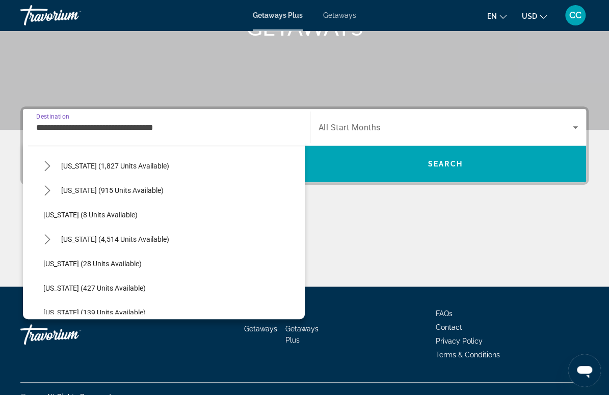
scroll to position [114, 0]
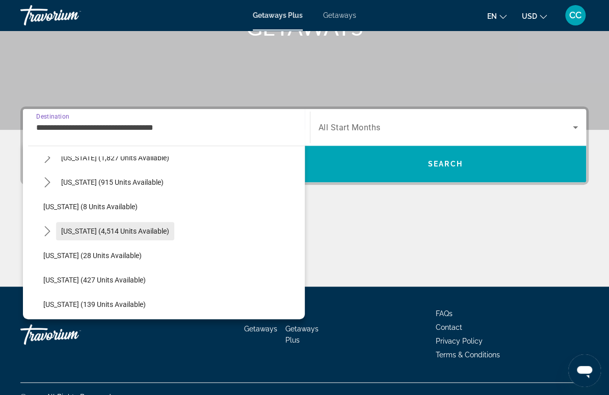
click at [112, 225] on span "Select destination: Florida (4,514 units available)" at bounding box center [115, 231] width 118 height 24
type input "**********"
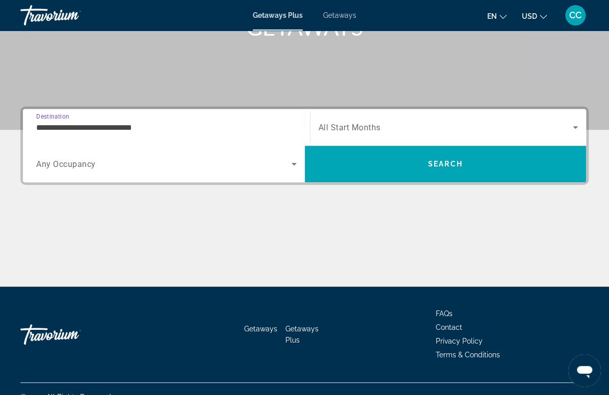
scroll to position [192, 0]
